Goal: Transaction & Acquisition: Purchase product/service

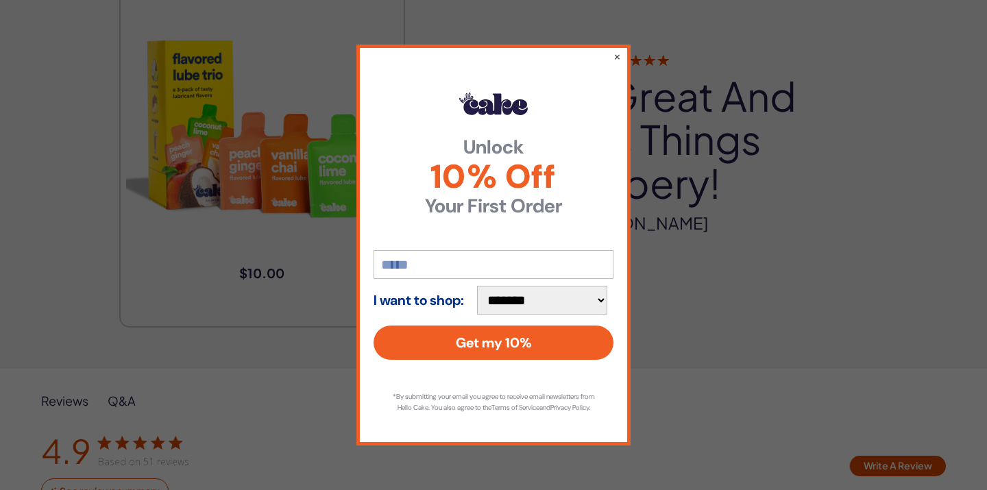
scroll to position [1886, 0]
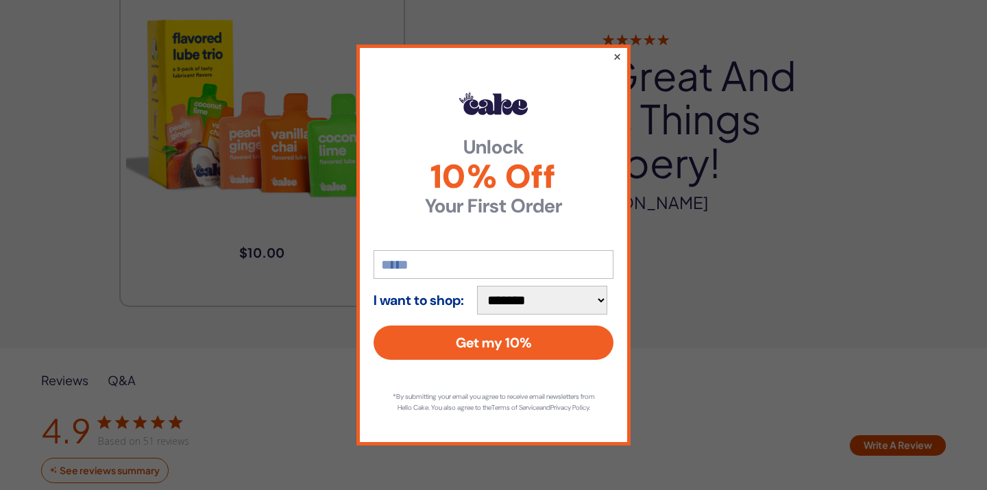
click at [617, 49] on button "×" at bounding box center [617, 56] width 9 height 16
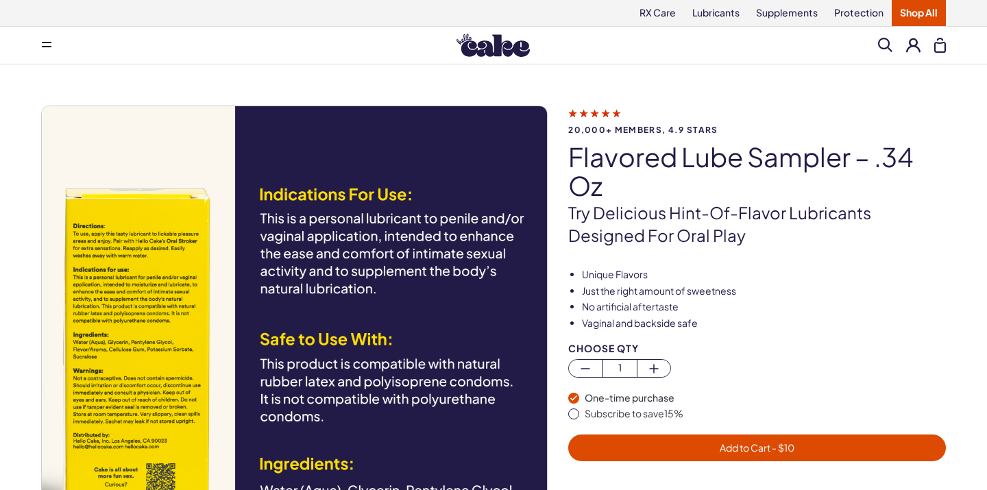
scroll to position [0, 0]
click at [708, 19] on link "Lubricants" at bounding box center [716, 13] width 64 height 26
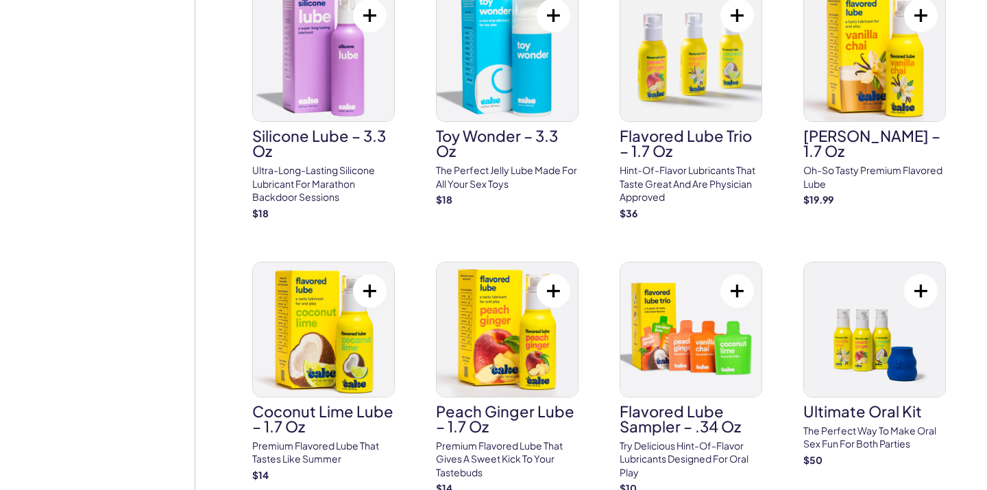
scroll to position [1329, 0]
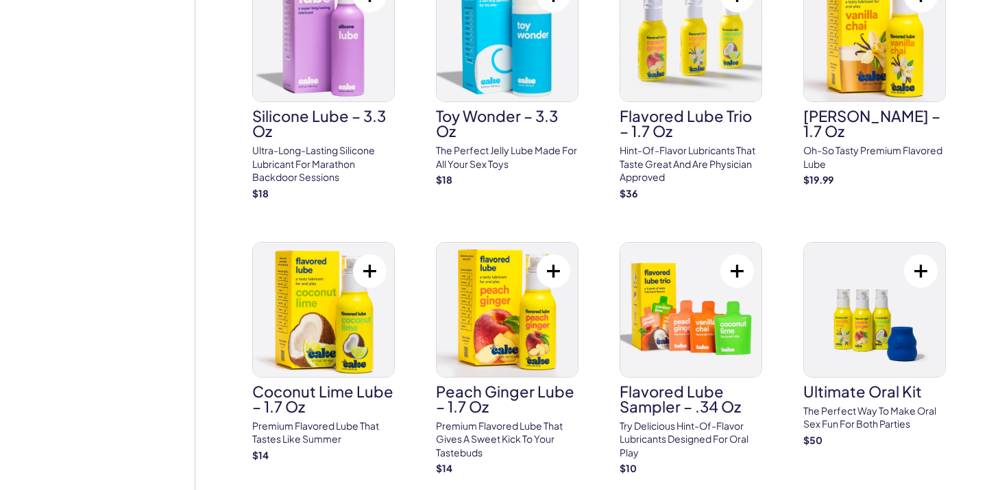
click at [737, 254] on button at bounding box center [737, 271] width 34 height 34
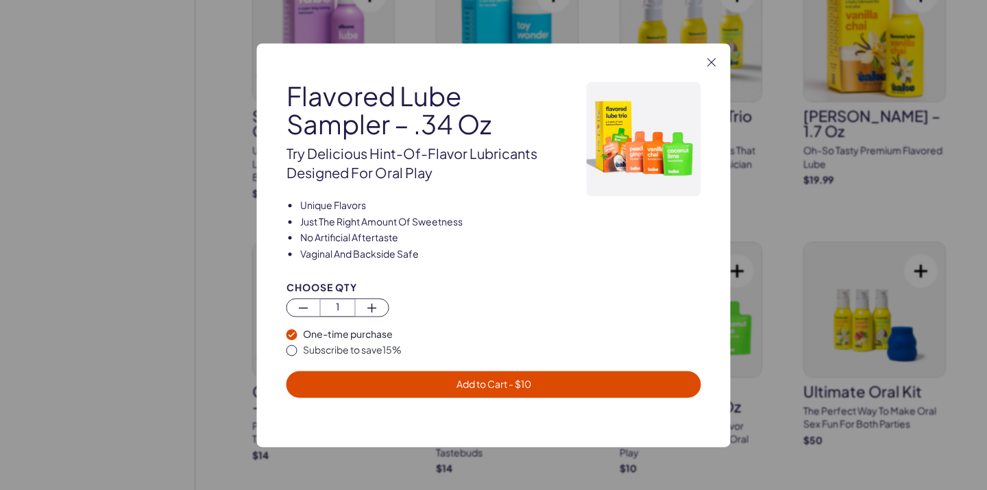
click at [522, 379] on span "- $ 10" at bounding box center [519, 384] width 24 height 12
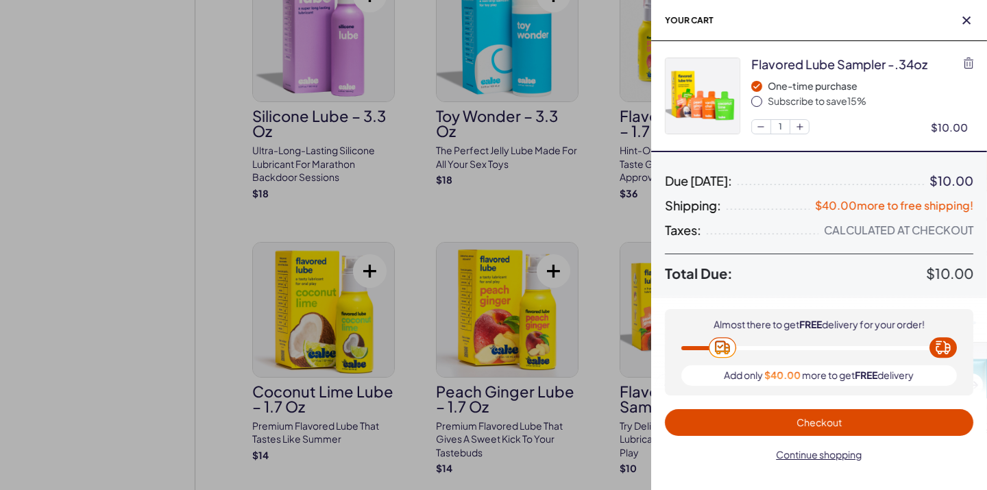
click at [122, 297] on div at bounding box center [493, 245] width 987 height 490
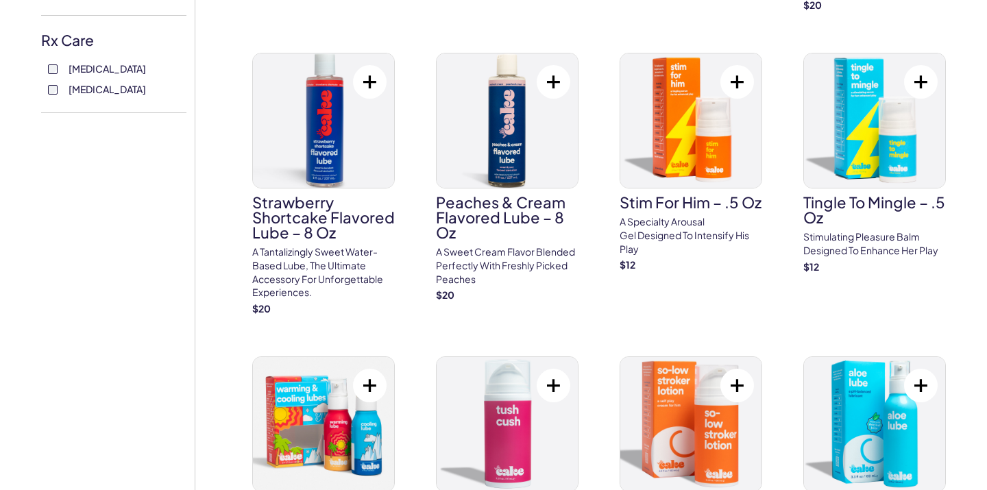
scroll to position [652, 0]
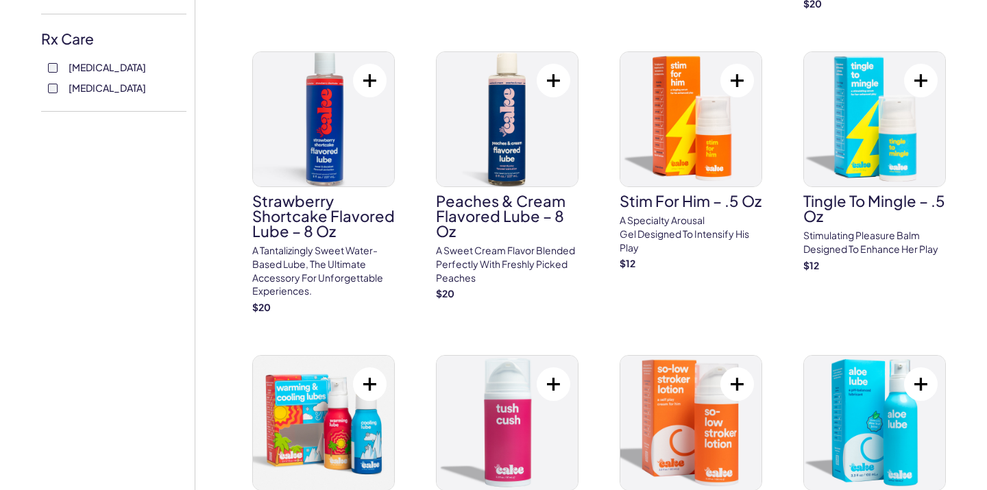
click at [740, 77] on button at bounding box center [737, 81] width 34 height 34
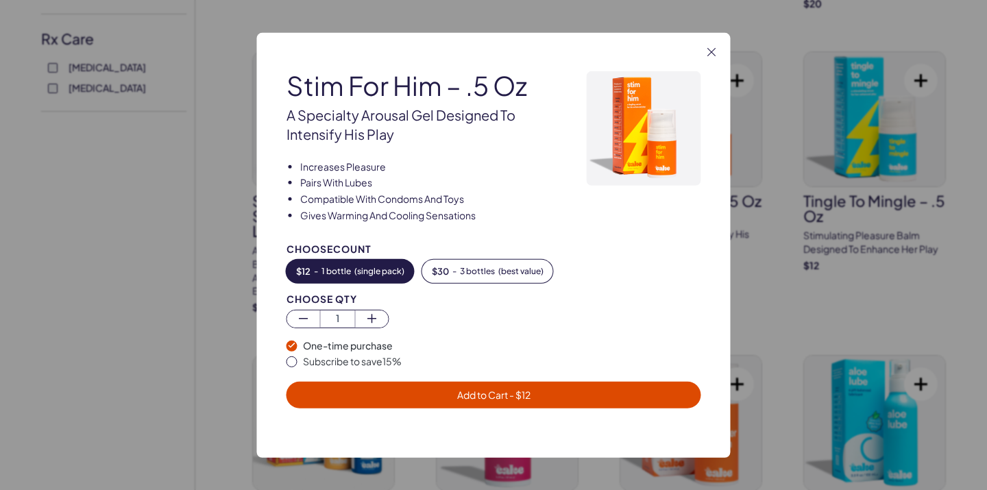
click at [514, 395] on span "- $ 12" at bounding box center [519, 394] width 23 height 12
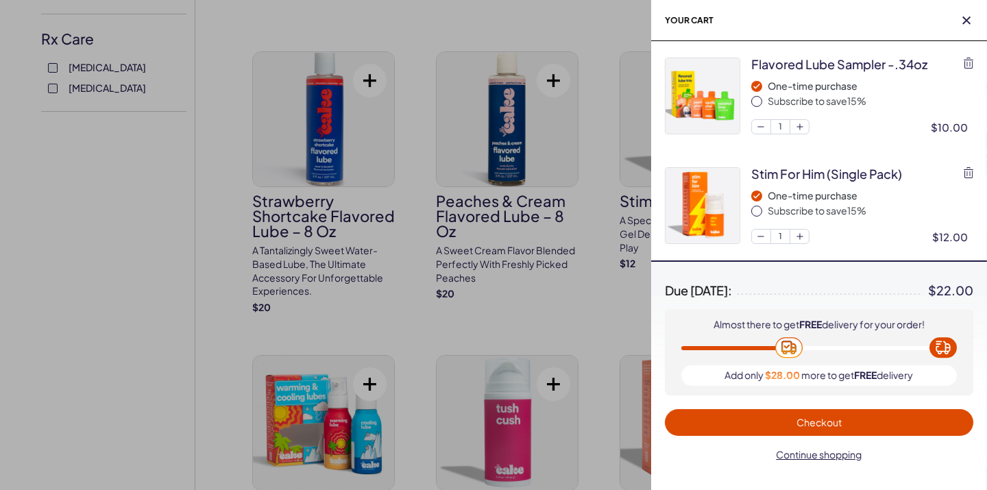
scroll to position [0, 0]
click at [968, 22] on icon "button" at bounding box center [966, 20] width 8 height 8
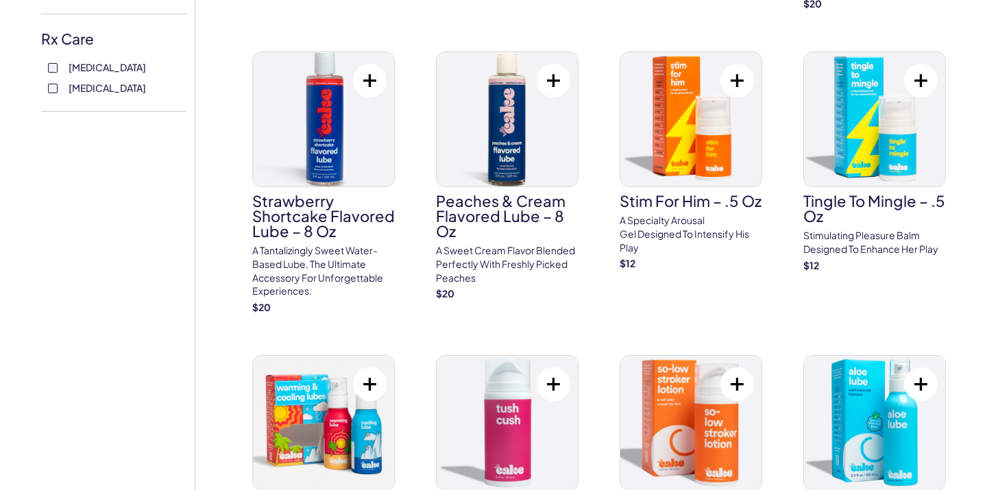
click at [917, 77] on button at bounding box center [921, 81] width 34 height 34
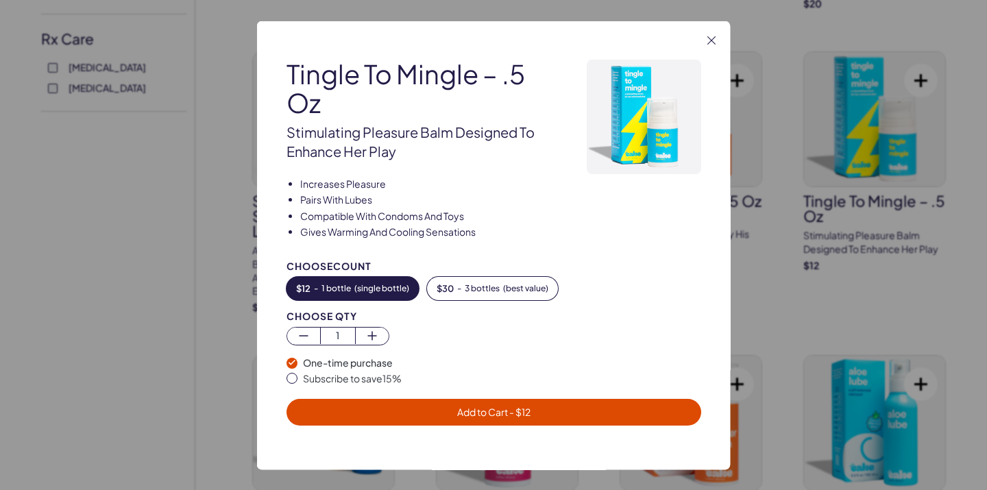
click at [552, 404] on span "Add to Cart - $ 12" at bounding box center [494, 412] width 398 height 16
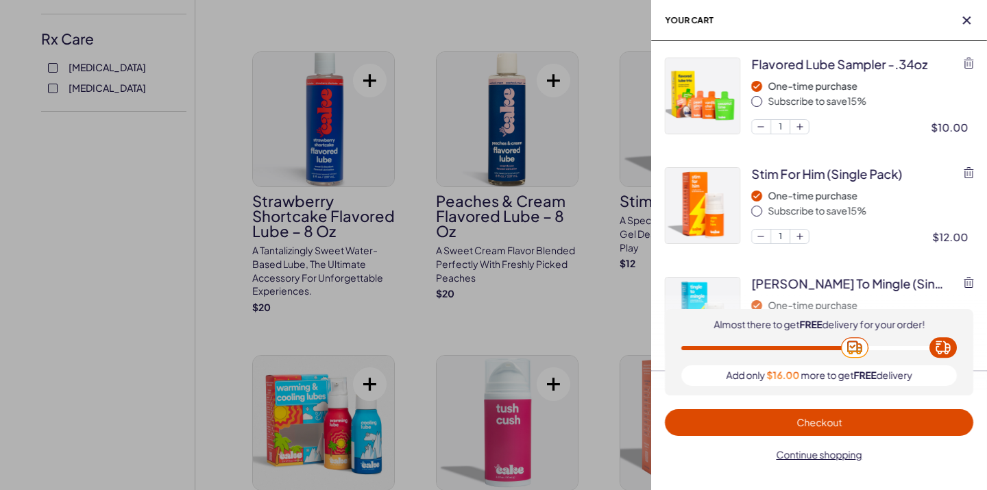
click at [56, 367] on div at bounding box center [493, 245] width 987 height 490
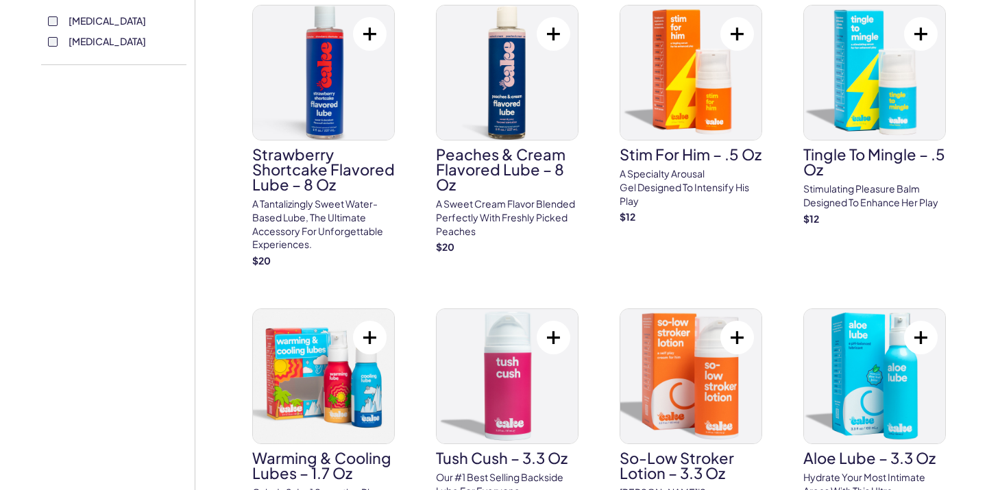
scroll to position [801, 0]
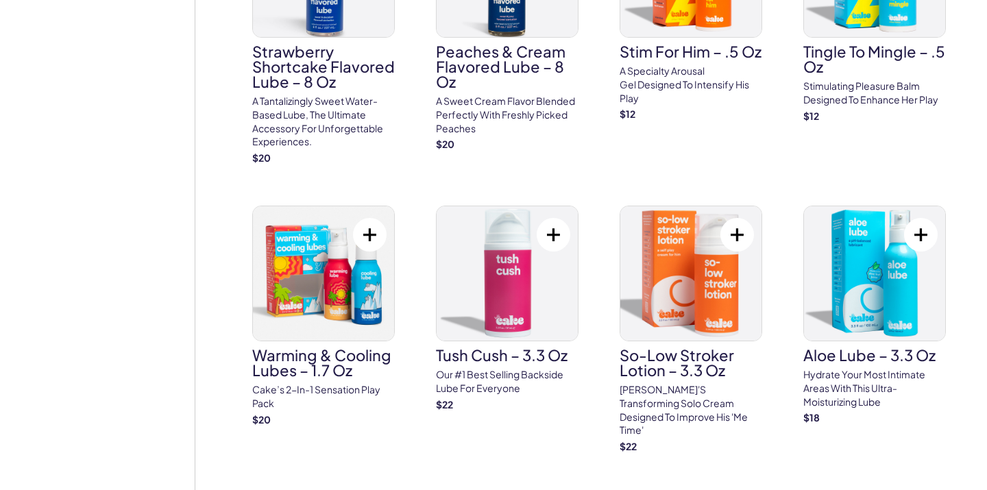
click at [732, 223] on button at bounding box center [737, 235] width 34 height 34
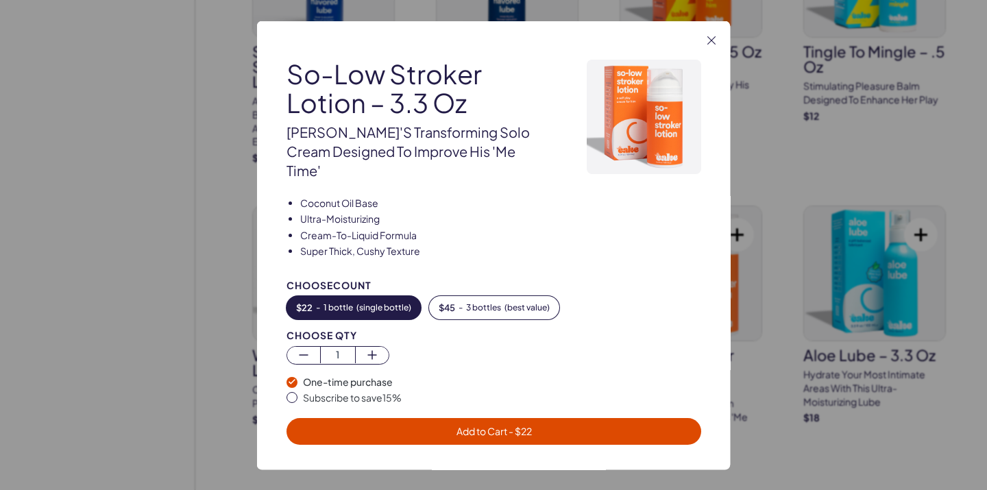
click at [563, 423] on span "Add to Cart - $ 22" at bounding box center [494, 431] width 398 height 16
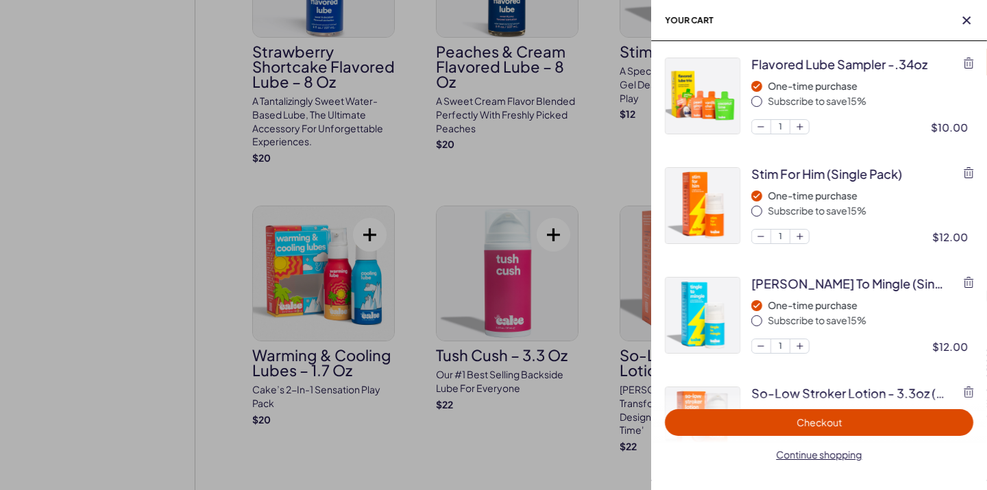
scroll to position [0, 0]
click at [192, 340] on div at bounding box center [493, 245] width 987 height 490
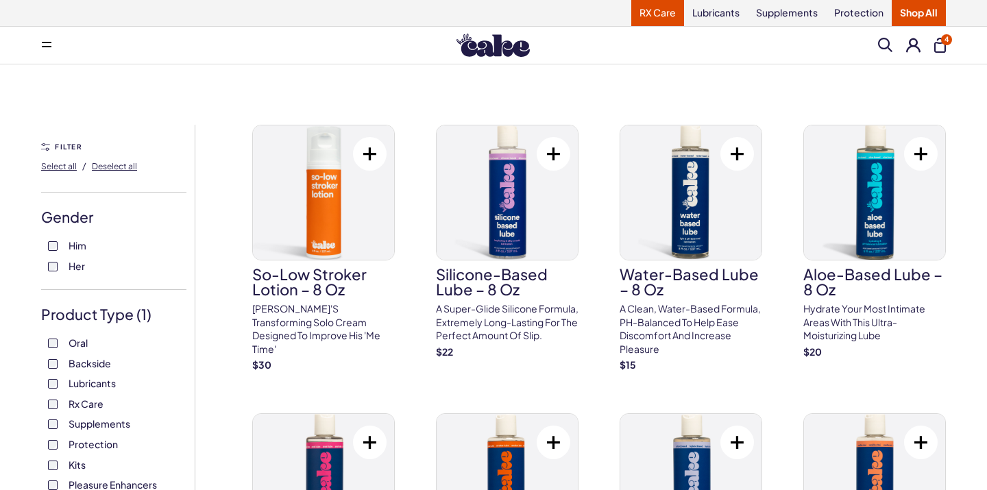
click at [666, 15] on link "RX Care" at bounding box center [657, 13] width 53 height 26
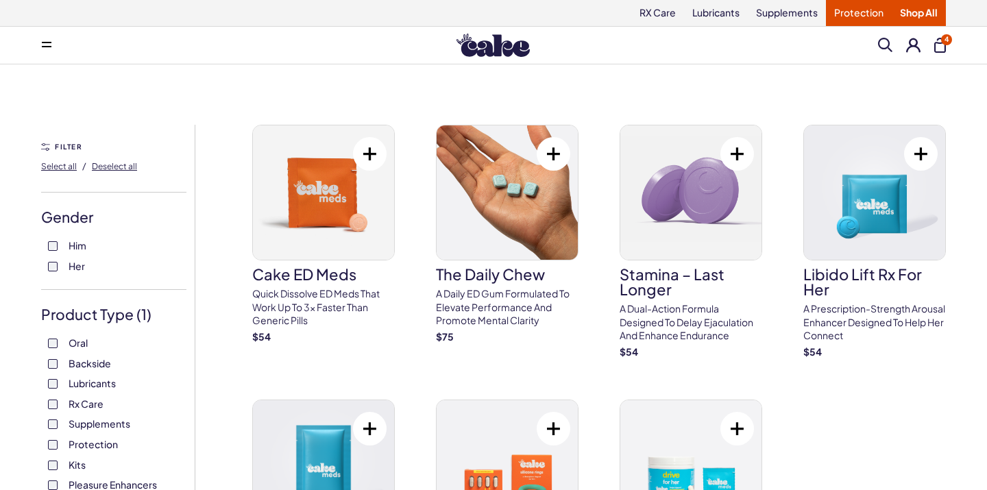
click at [881, 13] on link "Protection" at bounding box center [859, 13] width 66 height 26
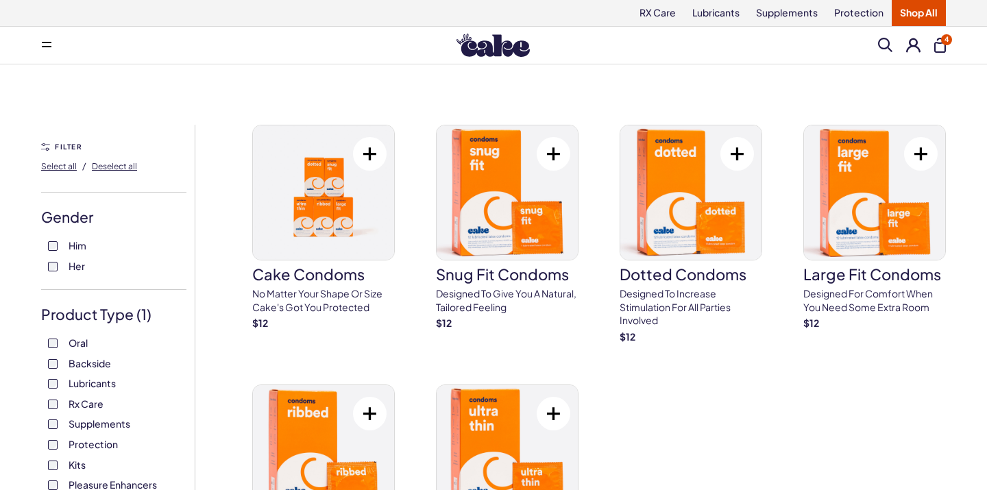
click at [939, 42] on button "4" at bounding box center [940, 45] width 12 height 15
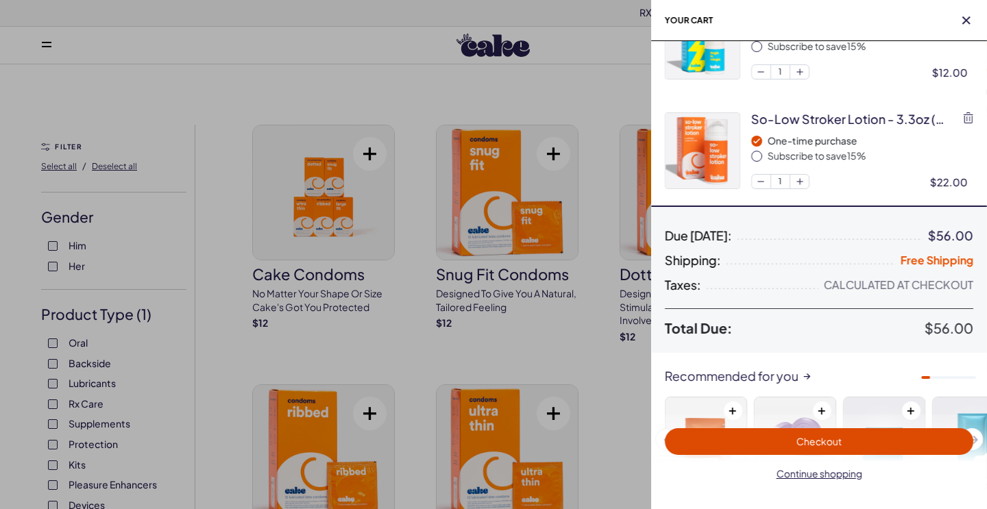
scroll to position [273, 0]
click at [971, 115] on icon "button" at bounding box center [968, 119] width 10 height 11
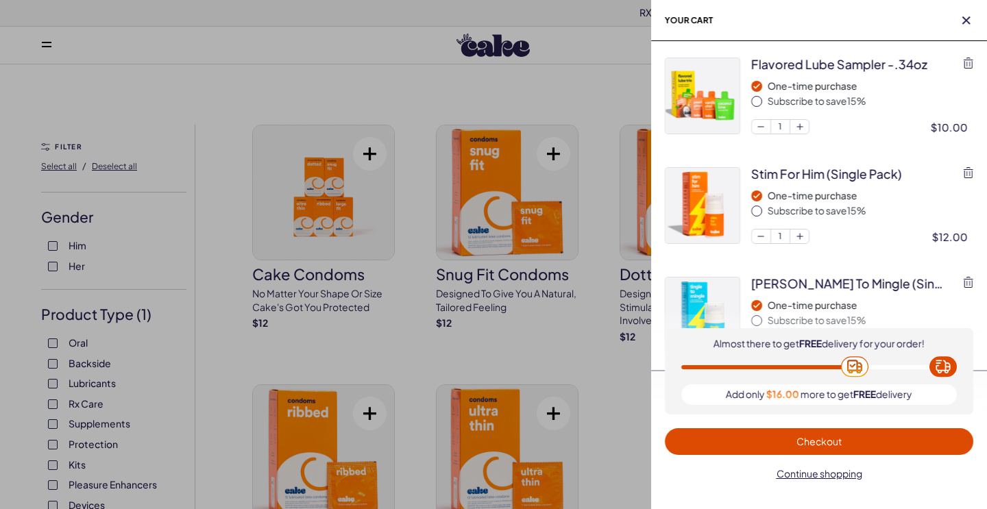
scroll to position [0, 0]
click at [972, 21] on span "button" at bounding box center [966, 21] width 14 height 14
